Goal: Information Seeking & Learning: Learn about a topic

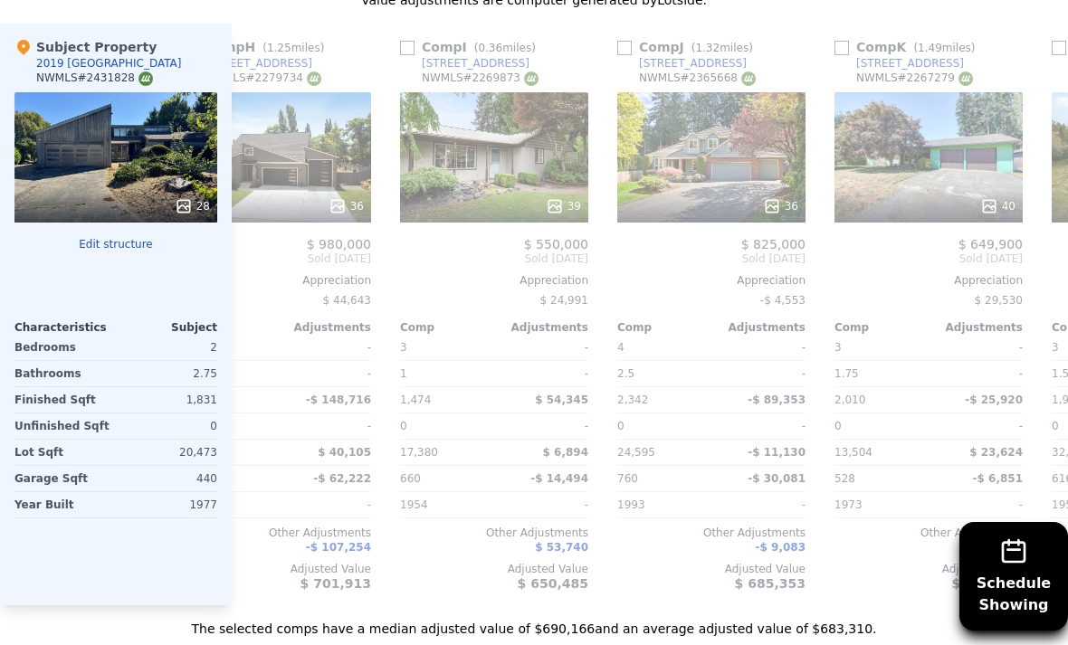
scroll to position [0, 1597]
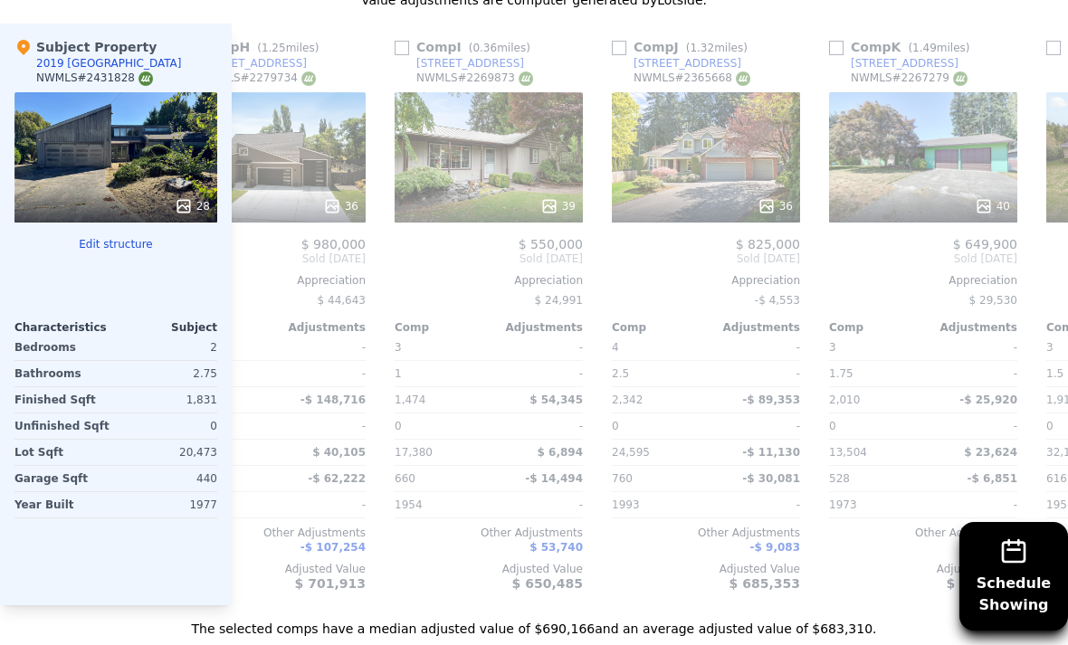
click at [626, 39] on div "Comp J ( 1.32 miles)" at bounding box center [683, 47] width 143 height 18
click at [615, 53] on input "checkbox" at bounding box center [619, 48] width 14 height 14
checkbox input "true"
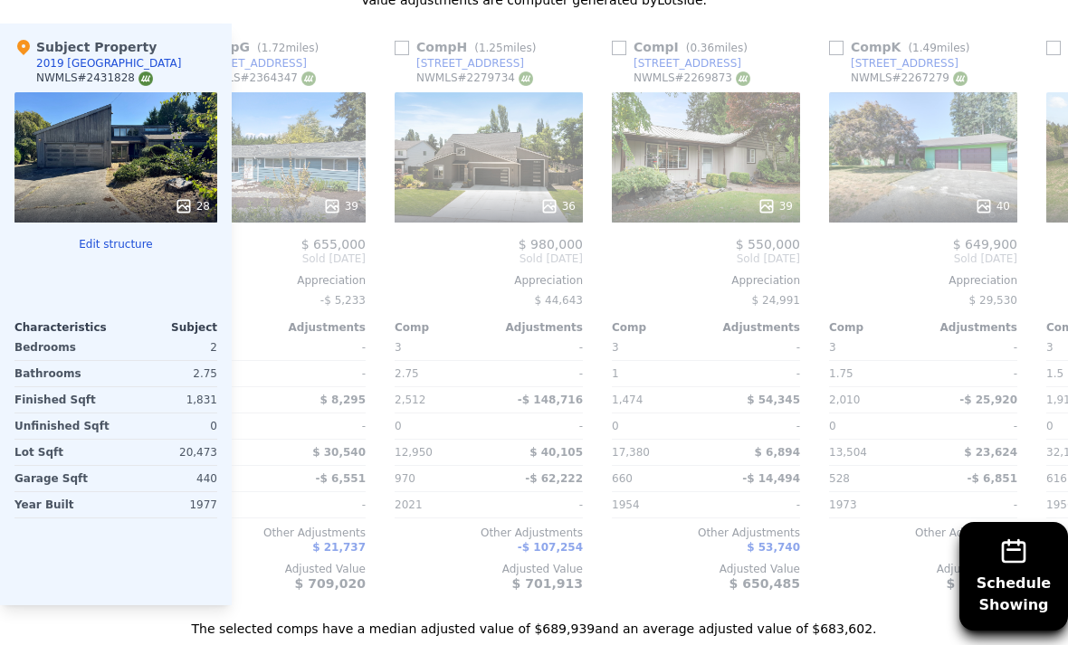
click at [659, 289] on div "$ 24,991" at bounding box center [706, 300] width 188 height 25
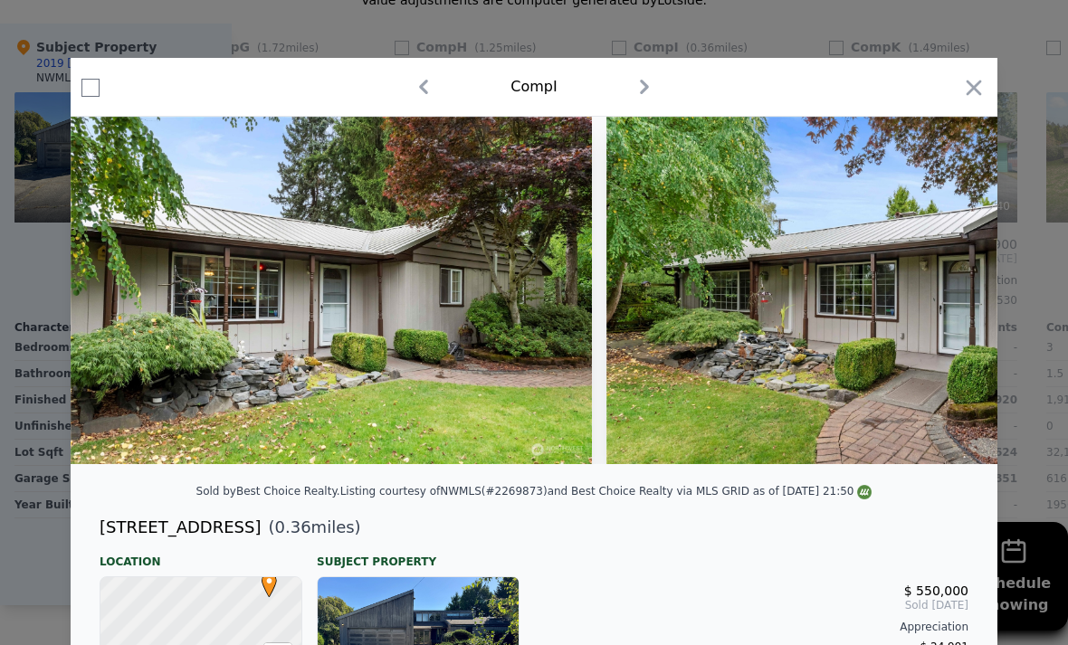
click at [979, 100] on icon "button" at bounding box center [973, 87] width 25 height 25
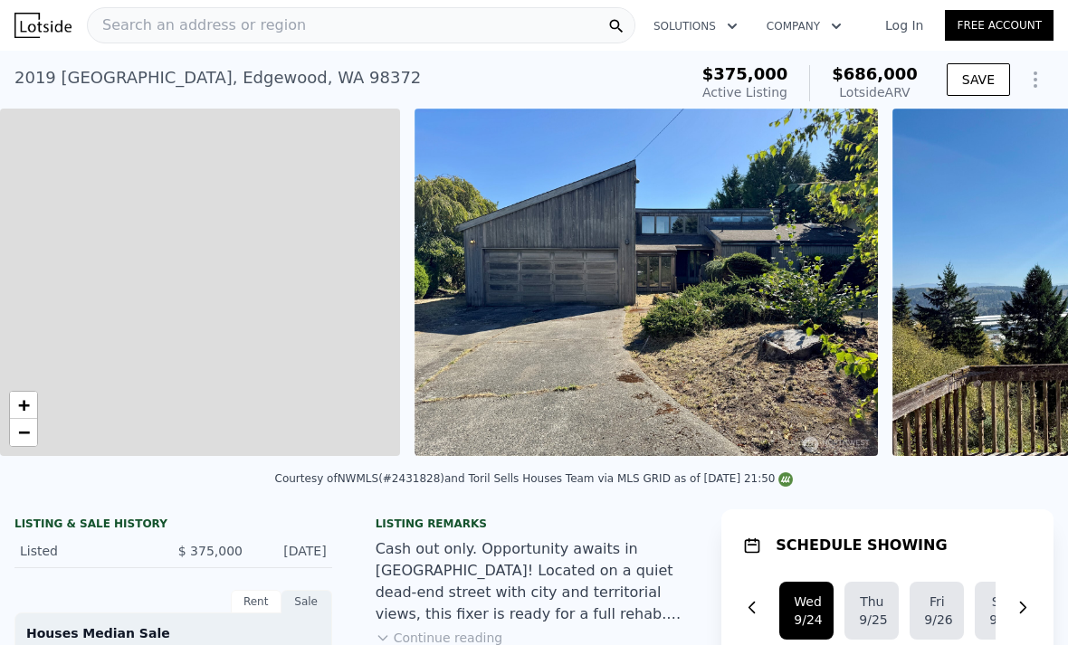
click at [407, 28] on div "Search an address or region" at bounding box center [361, 25] width 549 height 36
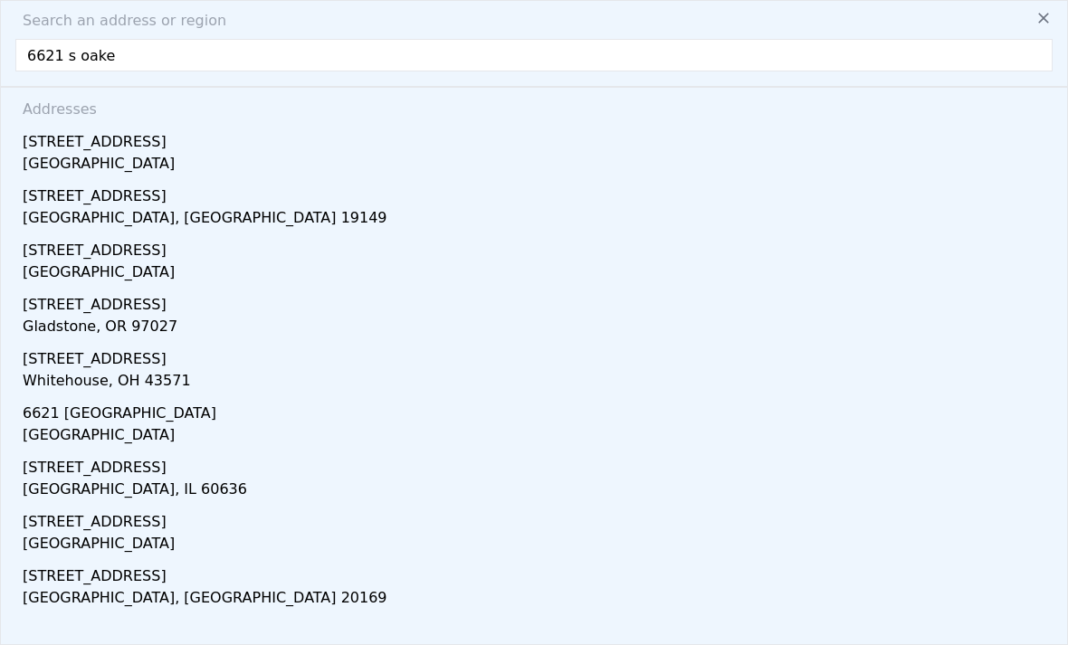
type input "6621 s [PERSON_NAME]"
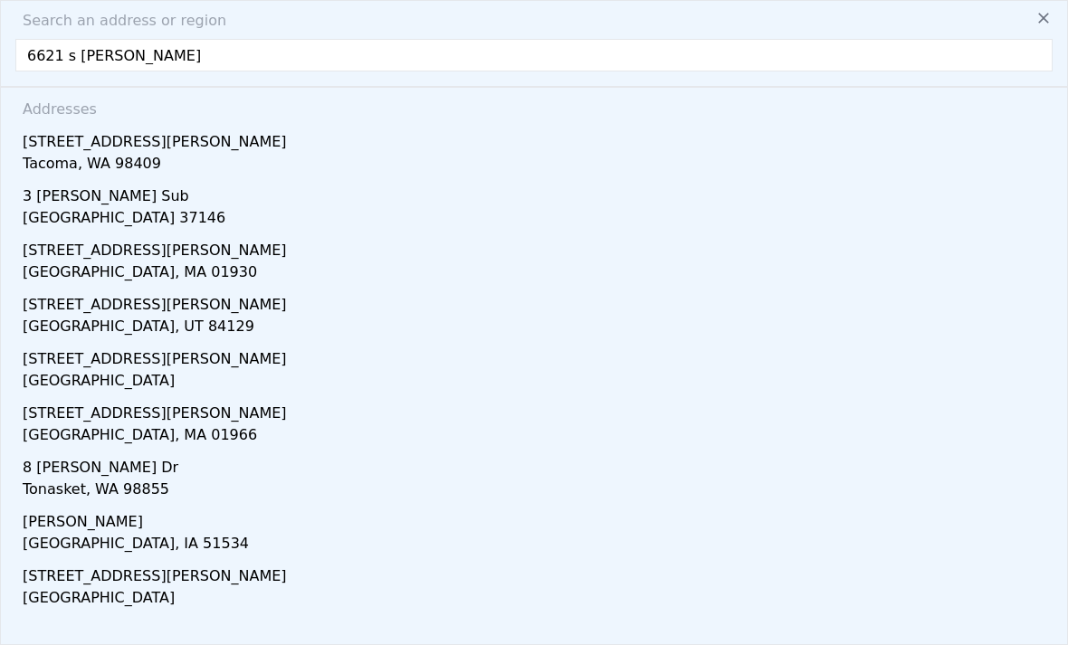
click at [100, 159] on div "Tacoma, WA 98409" at bounding box center [538, 165] width 1030 height 25
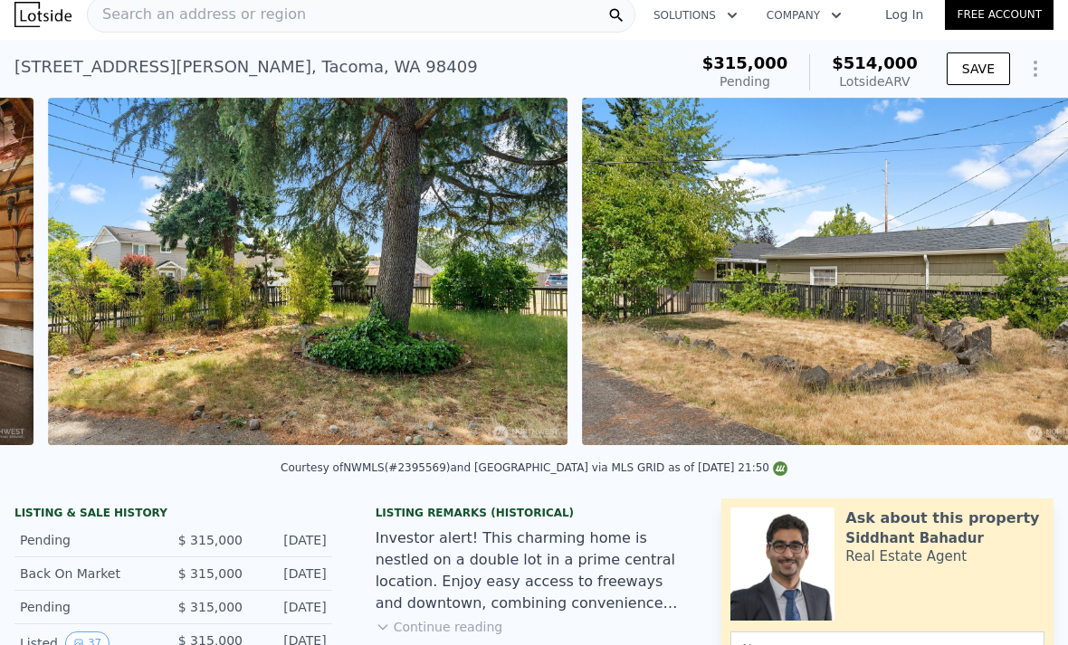
scroll to position [0, 17644]
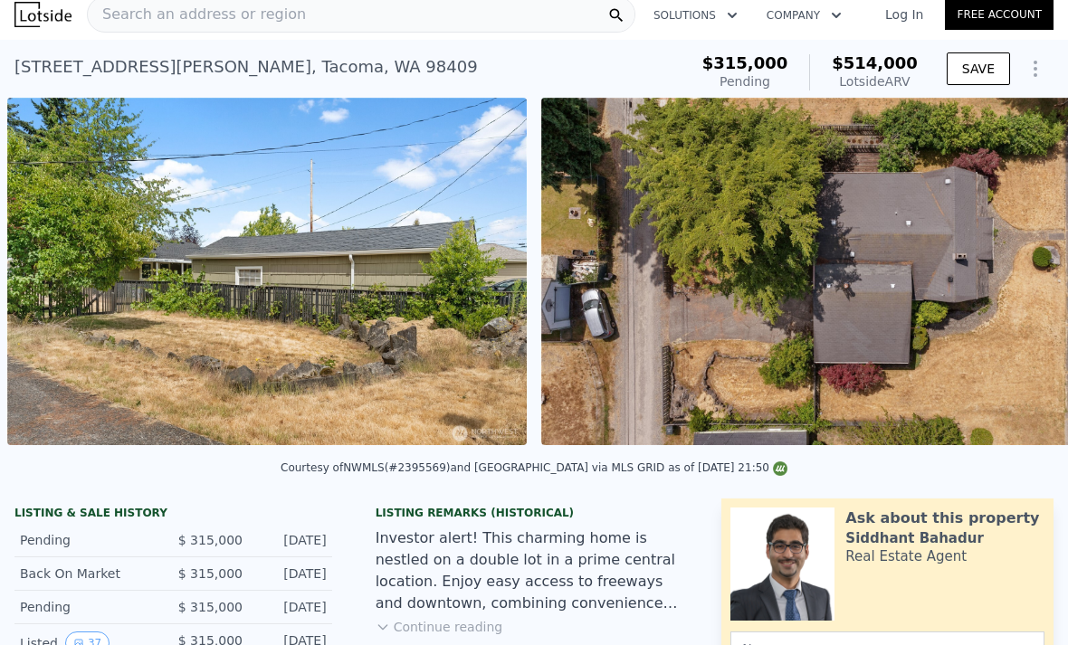
click at [695, 578] on div "Listing Remarks (Historical) Investor alert! This charming home is nestled on a…" at bounding box center [534, 578] width 347 height 145
click at [1030, 477] on div "Courtesy of NWMLS (#2395569) and [GEOGRAPHIC_DATA] via MLS GRID as of [DATE] 21…" at bounding box center [534, 468] width 1068 height 33
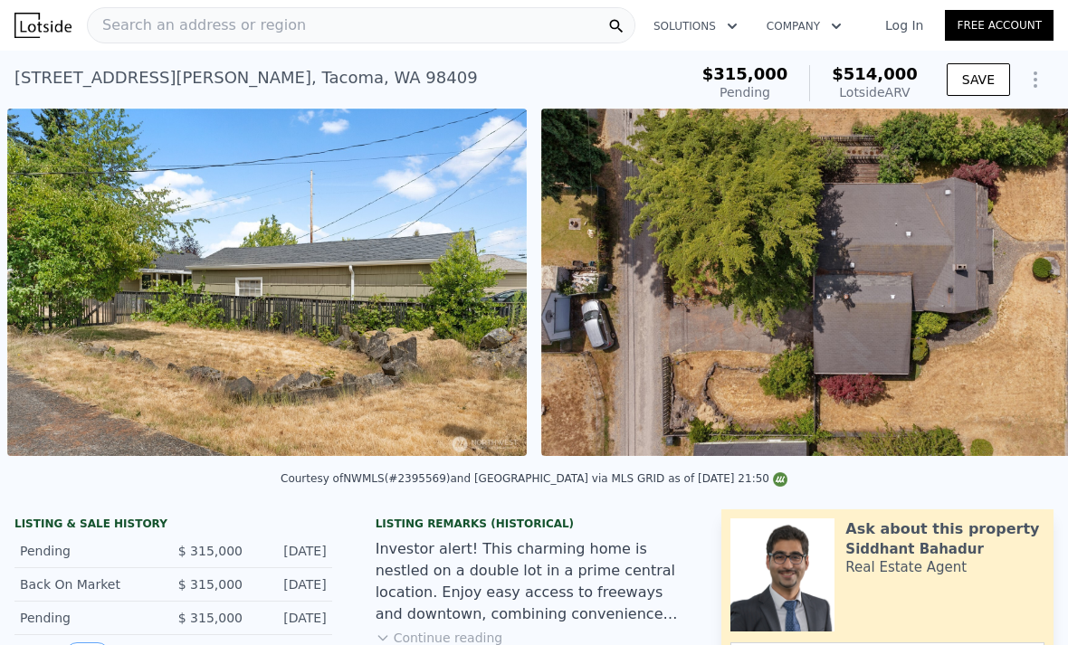
scroll to position [0, 0]
